Goal: Check status: Check status

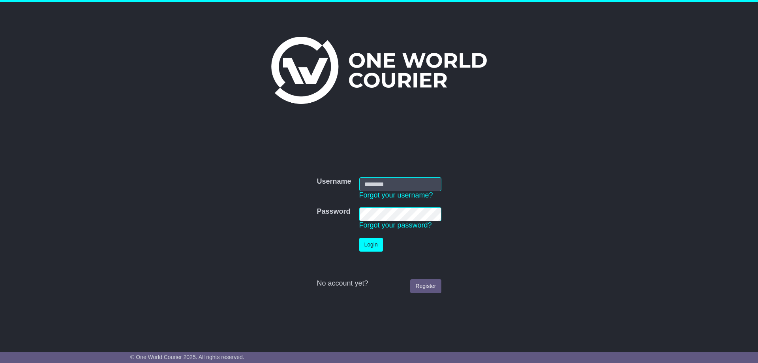
click at [425, 186] on input "Username" at bounding box center [400, 184] width 82 height 14
type input "**********"
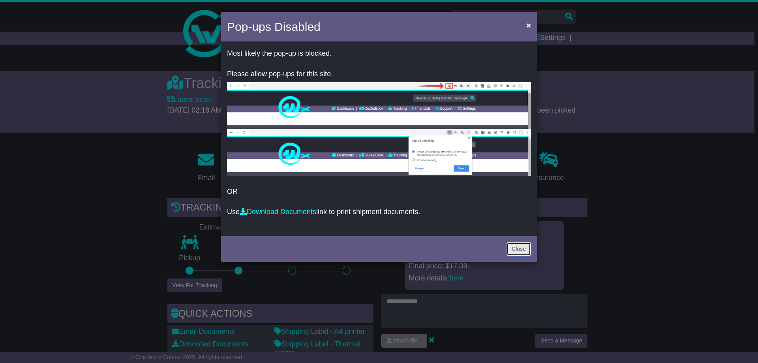
click at [518, 251] on link "Close" at bounding box center [518, 249] width 24 height 14
click at [518, 248] on p "Pricing was approved for booking OWCAU636148AU." at bounding box center [484, 248] width 151 height 17
click at [532, 23] on input "text" at bounding box center [513, 17] width 125 height 14
click at [529, 26] on link at bounding box center [377, 33] width 404 height 63
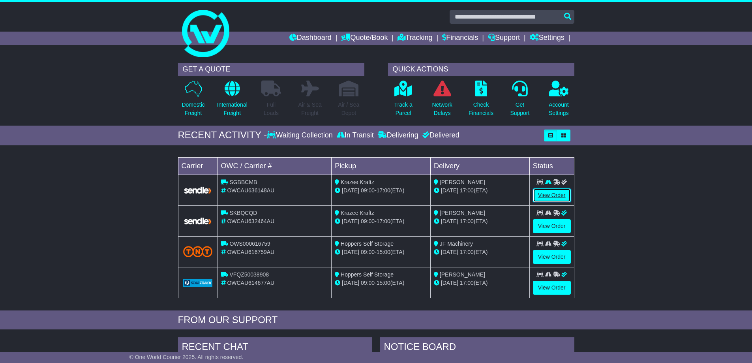
click at [549, 192] on link "View Order" at bounding box center [552, 195] width 38 height 14
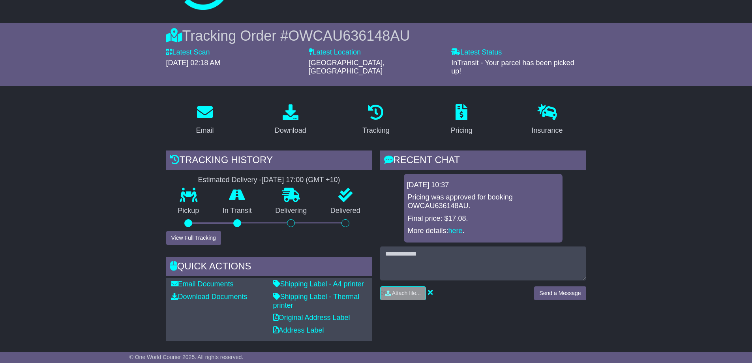
scroll to position [39, 0]
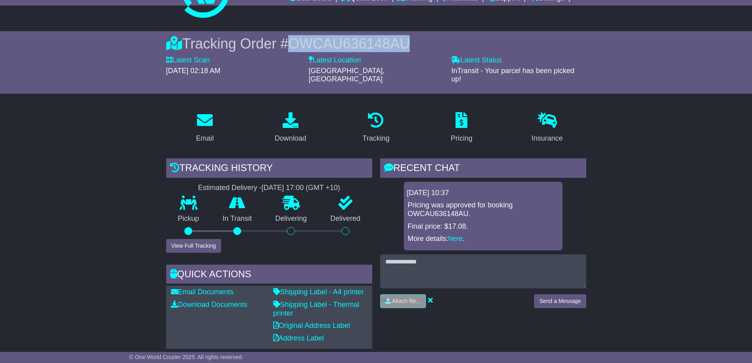
drag, startPoint x: 403, startPoint y: 42, endPoint x: 280, endPoint y: 47, distance: 123.2
click at [280, 47] on div "Tracking Order # OWCAU636148AU" at bounding box center [376, 43] width 420 height 17
copy div "# OWCAU636148AU"
click at [450, 234] on link "here" at bounding box center [455, 238] width 14 height 8
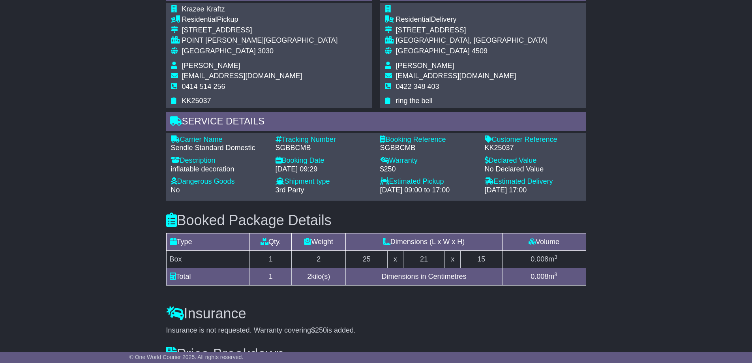
scroll to position [431, 0]
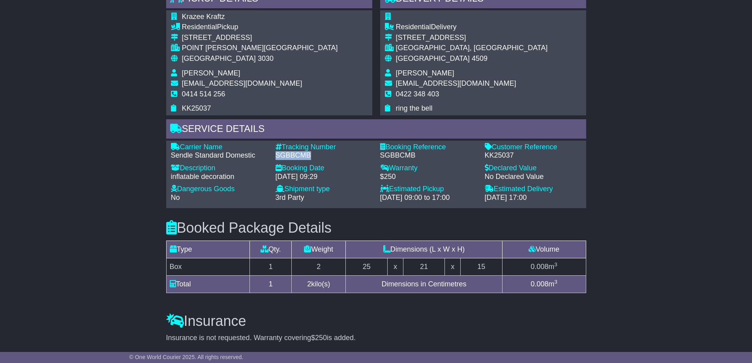
drag, startPoint x: 317, startPoint y: 146, endPoint x: 272, endPoint y: 148, distance: 45.0
click at [272, 148] on div "Tracking Number - SGBBCMB" at bounding box center [324, 151] width 105 height 17
copy div "SGBBCMB"
